Goal: Transaction & Acquisition: Purchase product/service

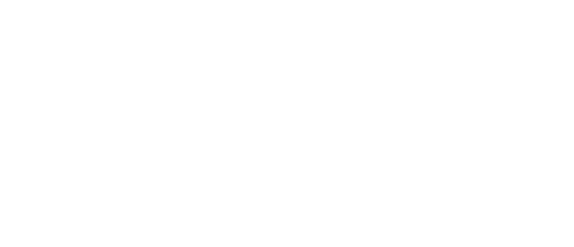
click at [444, 124] on div at bounding box center [287, 123] width 574 height 247
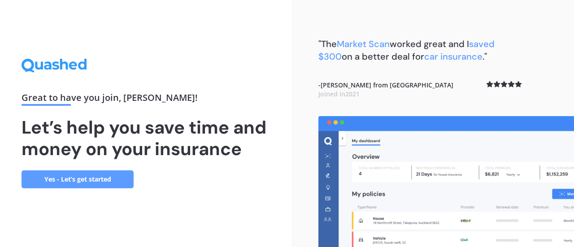
click at [97, 175] on link "Yes - Let’s get started" at bounding box center [78, 179] width 112 height 18
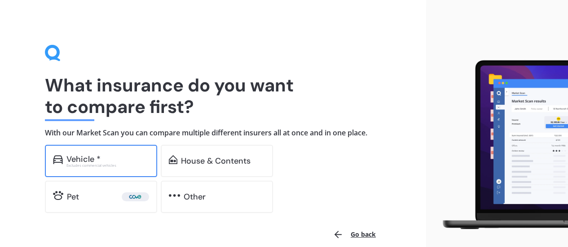
click at [137, 169] on div "Vehicle * Excludes commercial vehicles" at bounding box center [101, 161] width 112 height 32
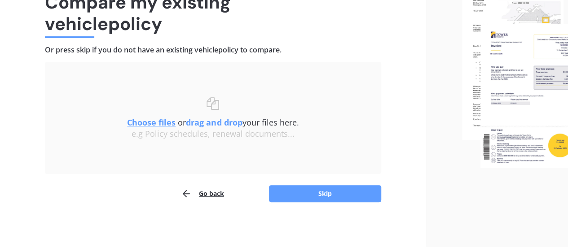
scroll to position [82, 0]
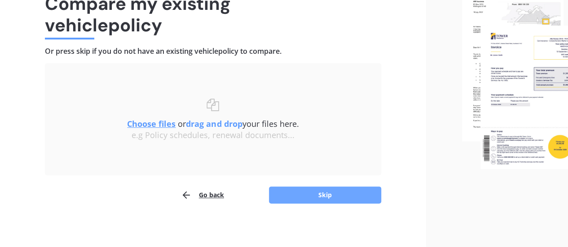
click at [325, 191] on button "Skip" at bounding box center [325, 195] width 112 height 17
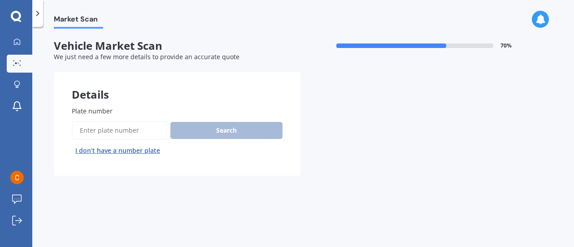
click at [149, 125] on input "Plate number" at bounding box center [119, 130] width 95 height 19
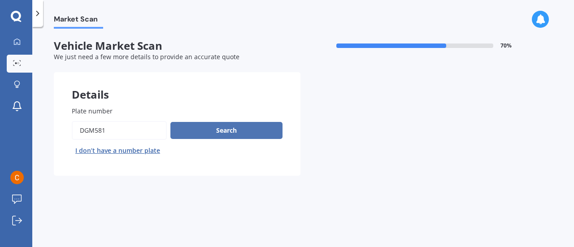
type input "DGM581"
click at [207, 130] on button "Search" at bounding box center [226, 130] width 112 height 17
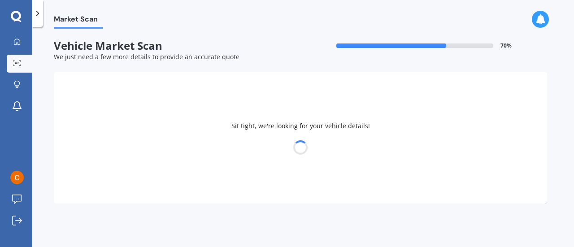
select select "DAIHATSU"
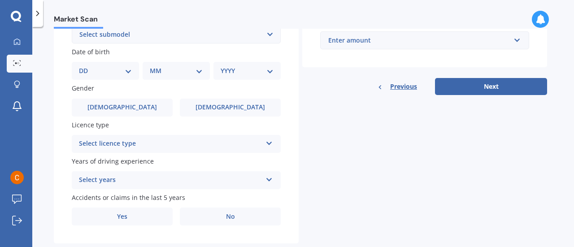
scroll to position [261, 0]
click at [237, 148] on div "Select licence type" at bounding box center [170, 144] width 183 height 11
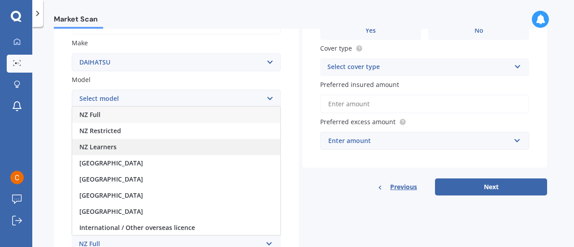
scroll to position [160, 0]
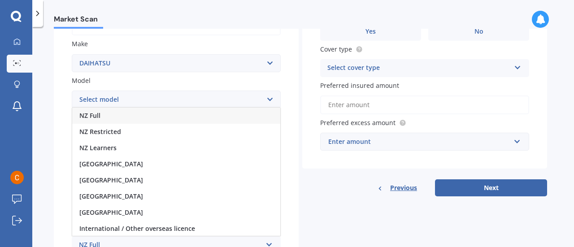
click at [112, 118] on div "NZ Full" at bounding box center [176, 116] width 208 height 16
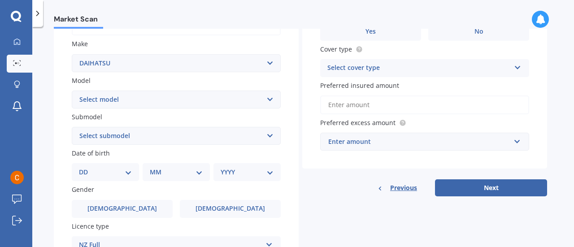
scroll to position [205, 0]
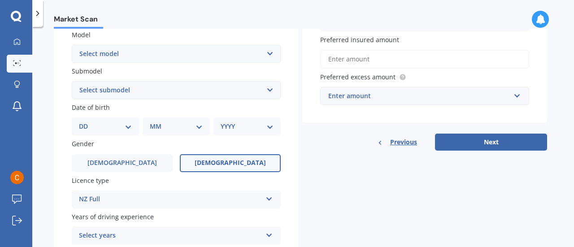
click at [215, 158] on label "[DEMOGRAPHIC_DATA]" at bounding box center [230, 163] width 101 height 18
click at [0, 0] on input "[DEMOGRAPHIC_DATA]" at bounding box center [0, 0] width 0 height 0
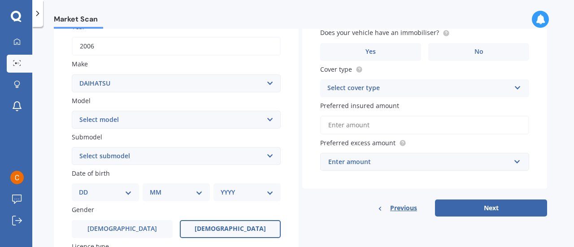
scroll to position [139, 0]
click at [159, 122] on select "Select model Altis Applause Atrai RS Be go Boon Cast CC Van Charade Coo [PERSON…" at bounding box center [176, 120] width 209 height 18
select select "TERIOS 4WD"
click at [72, 112] on select "Select model Altis Applause Atrai RS Be go Boon Cast CC Van Charade Coo [PERSON…" at bounding box center [176, 120] width 209 height 18
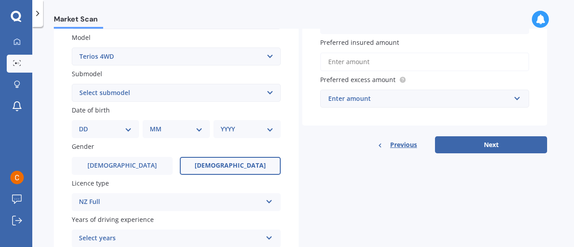
scroll to position [202, 0]
click at [186, 95] on select "Select submodel (All)" at bounding box center [176, 93] width 209 height 18
select select "(ALL)"
click at [72, 85] on select "Select submodel (All)" at bounding box center [176, 93] width 209 height 18
click at [118, 128] on select "DD 01 02 03 04 05 06 07 08 09 10 11 12 13 14 15 16 17 18 19 20 21 22 23 24 25 2…" at bounding box center [105, 130] width 53 height 10
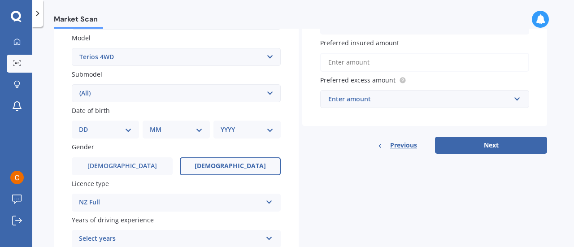
select select "15"
click at [178, 130] on select "MM 01 02 03 04 05 06 07 08 09 10 11 12" at bounding box center [176, 130] width 53 height 10
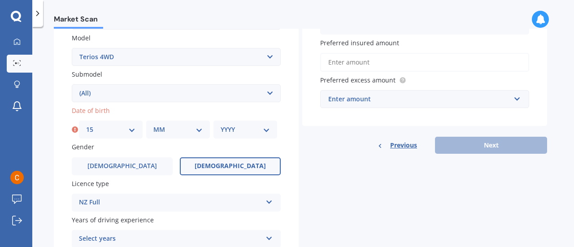
select select "01"
click at [153, 126] on select "MM 01 02 03 04 05 06 07 08 09 10 11 12" at bounding box center [177, 130] width 49 height 10
click at [231, 131] on select "YYYY 2025 2024 2023 2022 2021 2020 2019 2018 2017 2016 2015 2014 2013 2012 2011…" at bounding box center [245, 130] width 49 height 10
click at [221, 126] on select "YYYY 2025 2024 2023 2022 2021 2020 2019 2018 2017 2016 2015 2014 2013 2012 2011…" at bounding box center [245, 130] width 49 height 10
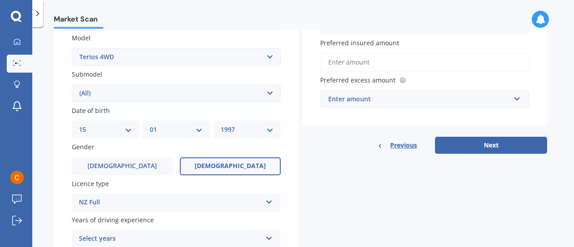
click at [246, 127] on select "YYYY 2025 2024 2023 2022 2021 2020 2019 2018 2017 2016 2015 2014 2013 2012 2011…" at bounding box center [247, 130] width 53 height 10
select select "1998"
click at [221, 126] on select "YYYY 2025 2024 2023 2022 2021 2020 2019 2018 2017 2016 2015 2014 2013 2012 2011…" at bounding box center [247, 130] width 53 height 10
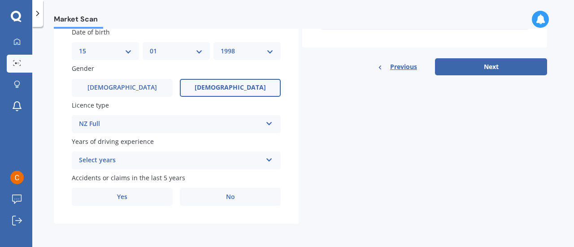
scroll to position [282, 0]
click at [231, 165] on div "Select years" at bounding box center [170, 160] width 183 height 11
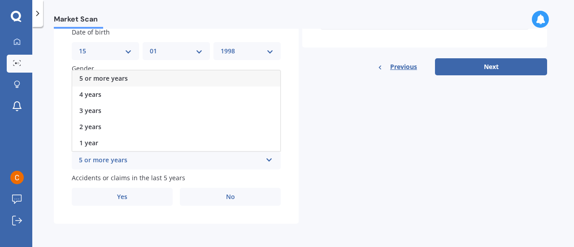
click at [154, 79] on div "5 or more years" at bounding box center [176, 78] width 208 height 16
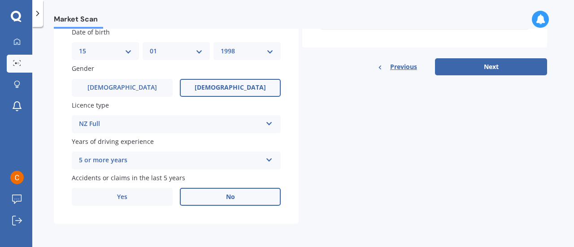
click at [239, 195] on label "No" at bounding box center [230, 197] width 101 height 18
click at [0, 0] on input "No" at bounding box center [0, 0] width 0 height 0
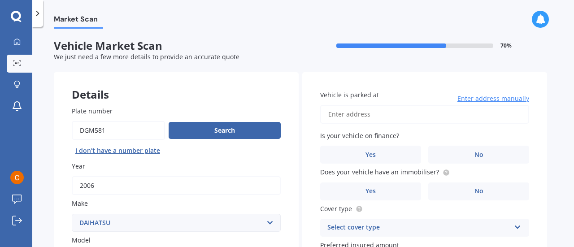
scroll to position [0, 0]
click at [367, 114] on input "Vehicle is parked at" at bounding box center [424, 114] width 209 height 19
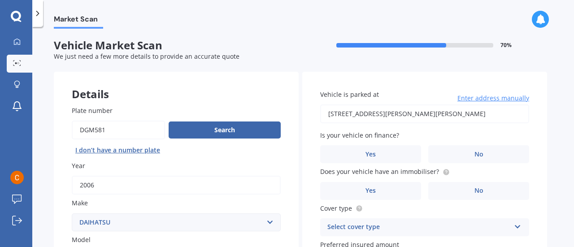
type input "[STREET_ADDRESS][PERSON_NAME][PERSON_NAME]"
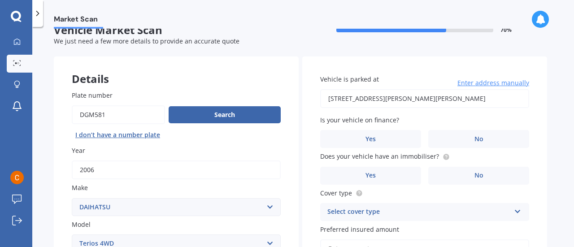
scroll to position [15, 0]
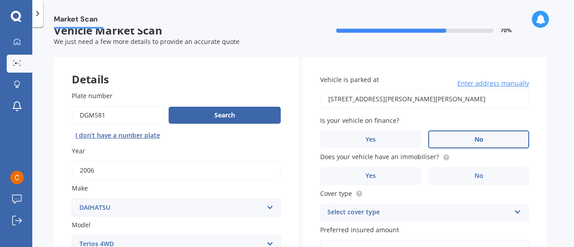
click at [471, 139] on label "No" at bounding box center [478, 140] width 101 height 18
click at [0, 0] on input "No" at bounding box center [0, 0] width 0 height 0
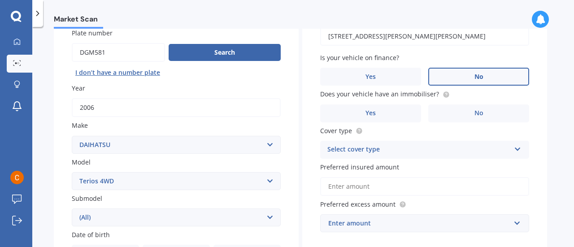
scroll to position [78, 0]
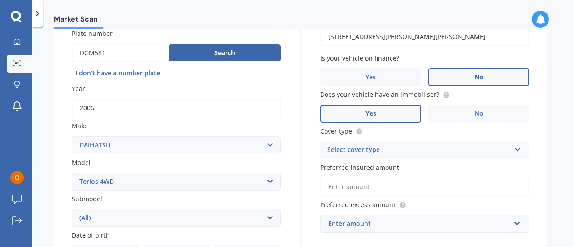
click at [381, 118] on label "Yes" at bounding box center [370, 114] width 101 height 18
click at [0, 0] on input "Yes" at bounding box center [0, 0] width 0 height 0
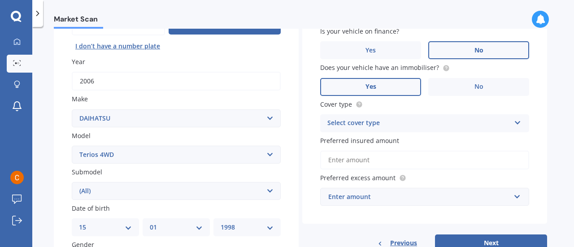
scroll to position [105, 0]
click at [405, 131] on div "Select cover type Comprehensive Third Party, Fire & Theft Third Party" at bounding box center [424, 123] width 209 height 18
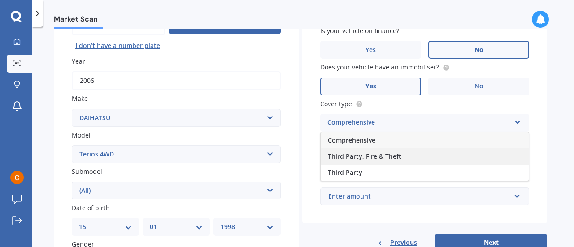
click at [393, 156] on span "Third Party, Fire & Theft" at bounding box center [365, 156] width 74 height 9
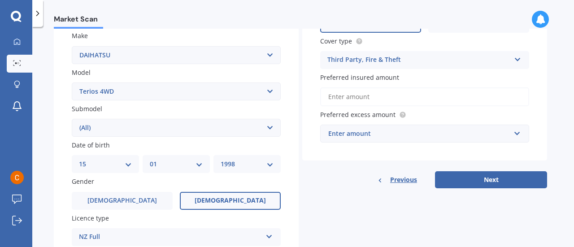
scroll to position [170, 0]
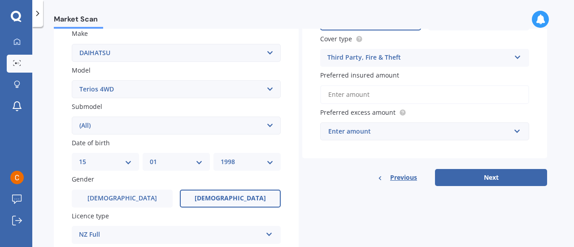
click at [411, 134] on div "Enter amount" at bounding box center [419, 132] width 182 height 10
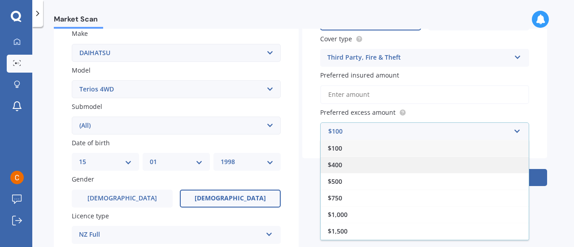
click at [355, 164] on div "$400" at bounding box center [425, 165] width 208 height 17
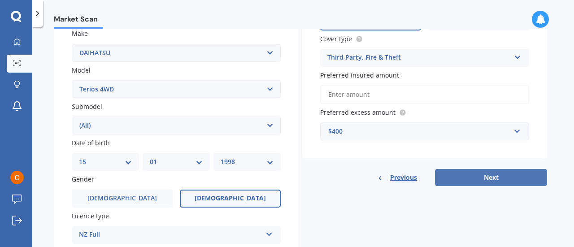
click at [492, 176] on button "Next" at bounding box center [491, 177] width 112 height 17
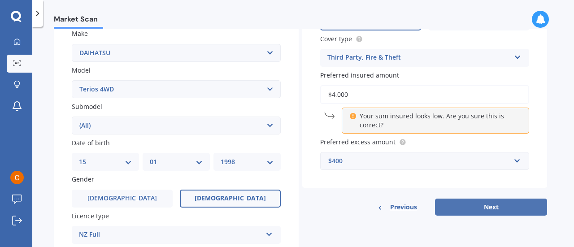
type input "$4,000"
click at [487, 206] on button "Next" at bounding box center [491, 207] width 112 height 17
select select "15"
select select "01"
select select "1998"
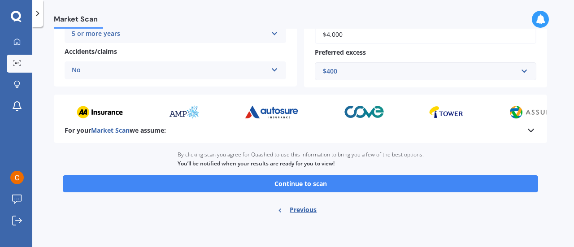
scroll to position [216, 0]
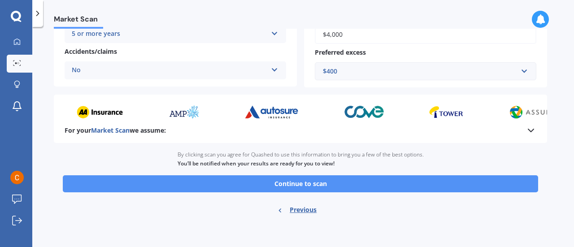
click at [383, 189] on button "Continue to scan" at bounding box center [301, 183] width 476 height 17
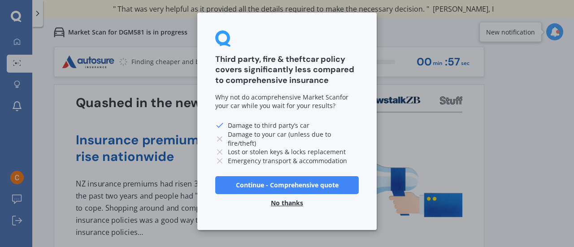
click at [296, 200] on button "No thanks" at bounding box center [287, 203] width 43 height 18
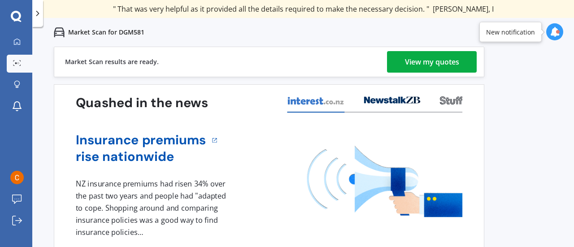
click at [450, 59] on div "View my quotes" at bounding box center [432, 62] width 54 height 22
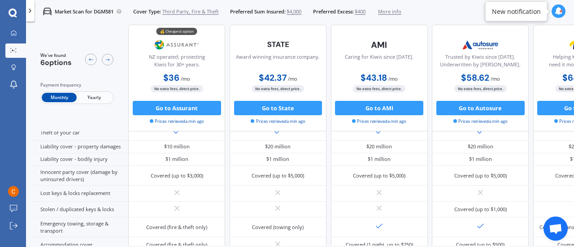
scroll to position [84, 0]
click at [93, 96] on span "Yearly" at bounding box center [94, 97] width 35 height 9
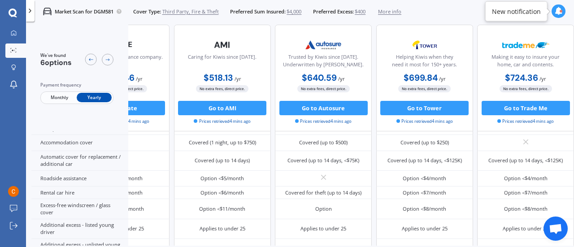
scroll to position [215, 201]
